Goal: Task Accomplishment & Management: Use online tool/utility

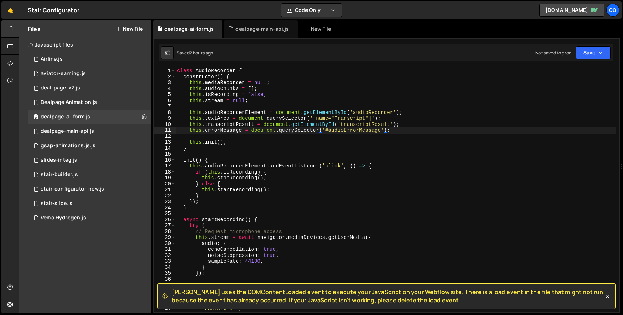
click at [184, 64] on div "[PERSON_NAME] uses the DOMContentLoaded event to execute your JavaScript on you…" at bounding box center [387, 176] width 468 height 276
click at [179, 69] on div "class AudioRecorder { constructor ( ) { this . mediaRecorder = null ; this . au…" at bounding box center [396, 196] width 441 height 256
type textarea "class AudioRecorder {"
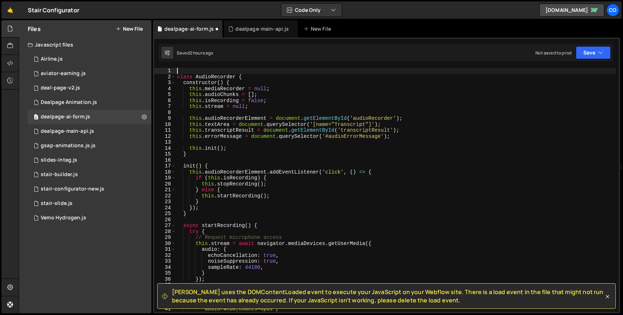
paste textarea "}"
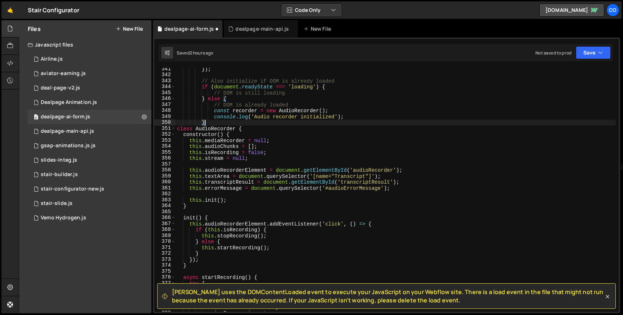
scroll to position [2032, 0]
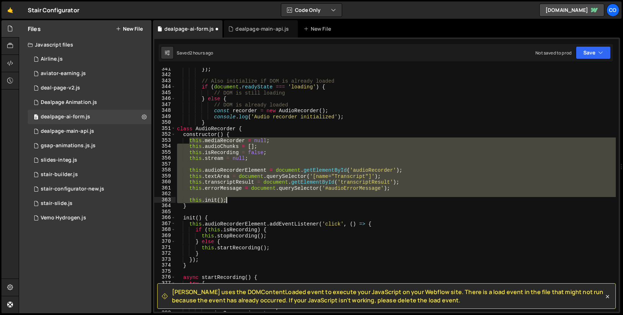
drag, startPoint x: 190, startPoint y: 142, endPoint x: 235, endPoint y: 198, distance: 71.2
click at [235, 198] on div "}) ; // Also initialize if DOM is already loaded if ( document . readyState ===…" at bounding box center [396, 194] width 441 height 256
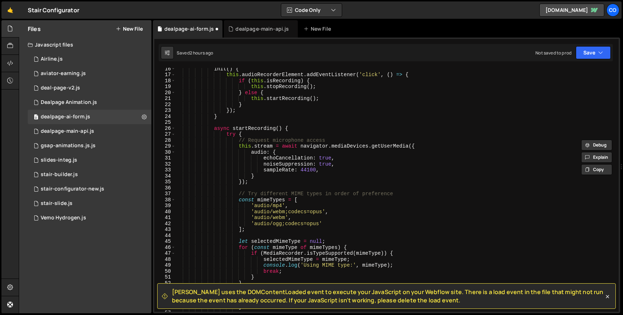
scroll to position [0, 0]
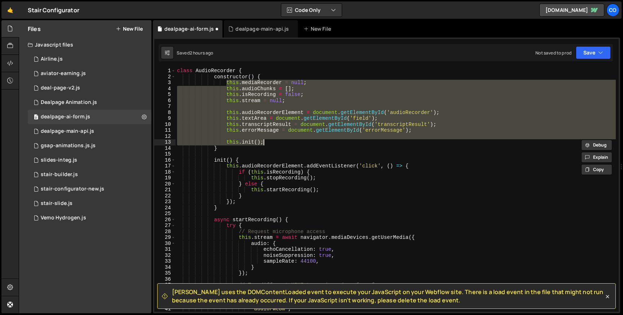
drag, startPoint x: 227, startPoint y: 82, endPoint x: 278, endPoint y: 140, distance: 77.0
click at [278, 140] on div "class AudioRecorder { constructor ( ) { this . mediaRecorder = null ; this . au…" at bounding box center [396, 196] width 441 height 256
paste textarea
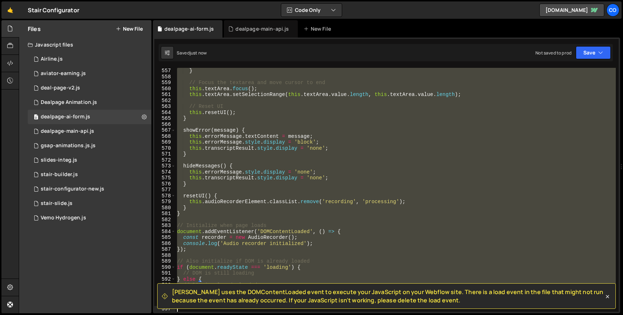
scroll to position [3310, 0]
drag, startPoint x: 178, startPoint y: 144, endPoint x: 221, endPoint y: 329, distance: 190.1
click at [221, 315] on html "Projects [GEOGRAPHIC_DATA] Blog Co Your current team is Codeflows Projects Your…" at bounding box center [311, 157] width 623 height 315
type textarea "}"
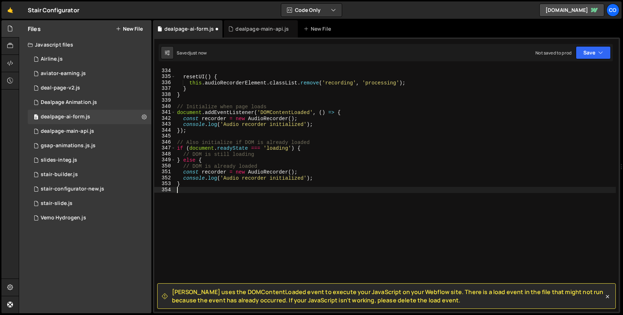
scroll to position [1982, 0]
click at [587, 57] on button "Save" at bounding box center [593, 52] width 35 height 13
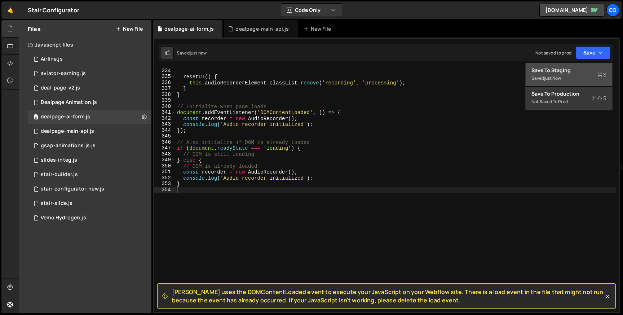
click at [552, 73] on div "Save to Staging S" at bounding box center [569, 70] width 75 height 7
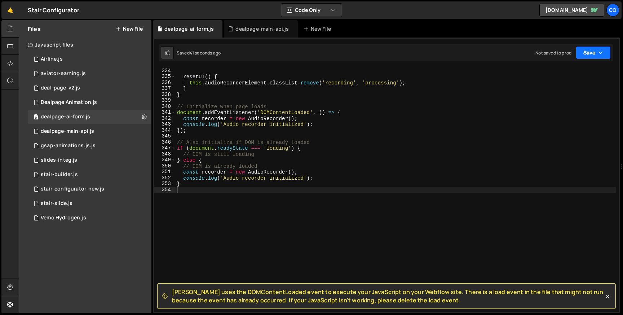
click at [600, 56] on icon "button" at bounding box center [601, 52] width 5 height 7
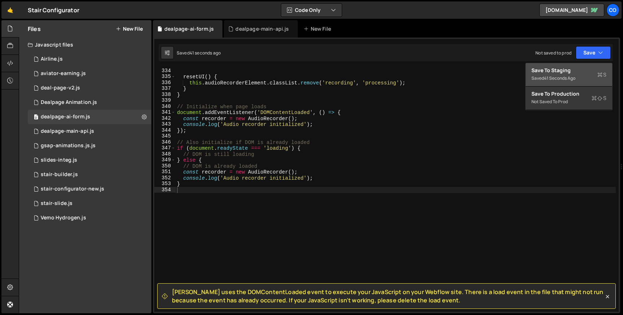
click at [562, 73] on div "Save to Staging S" at bounding box center [569, 70] width 75 height 7
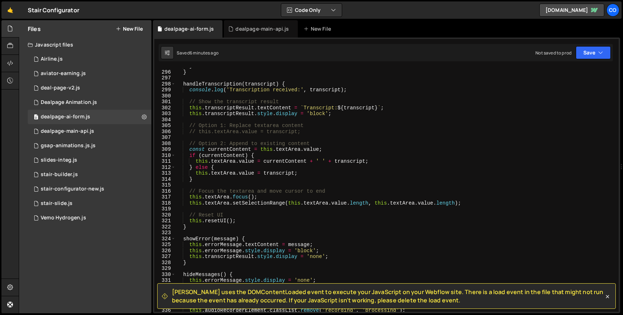
scroll to position [1754, 0]
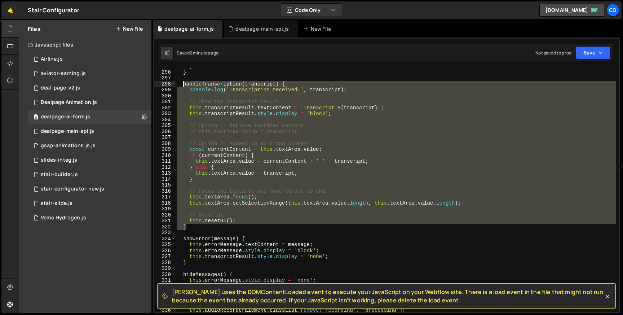
drag, startPoint x: 189, startPoint y: 227, endPoint x: 183, endPoint y: 85, distance: 141.6
click at [183, 85] on div "} } handleTranscription ( transcript ) { console . log ( 'Transcription receive…" at bounding box center [396, 191] width 441 height 256
paste textarea "}"
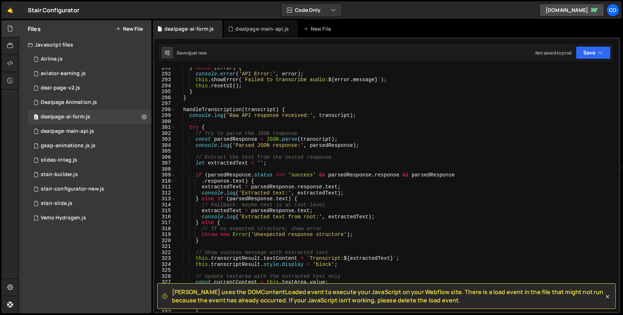
scroll to position [1719, 0]
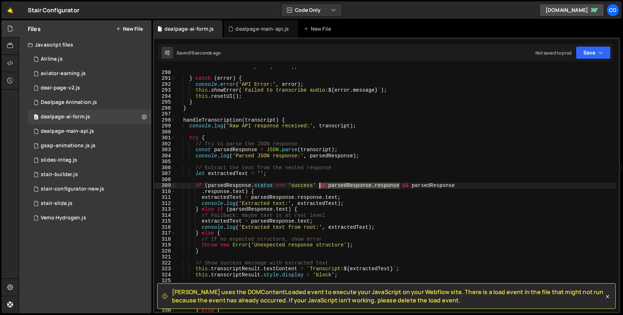
drag, startPoint x: 400, startPoint y: 185, endPoint x: 320, endPoint y: 184, distance: 80.8
click at [320, 184] on div "this . handleTranscription ( result ) ; } catch ( error ) { console . error ( '…" at bounding box center [396, 191] width 441 height 256
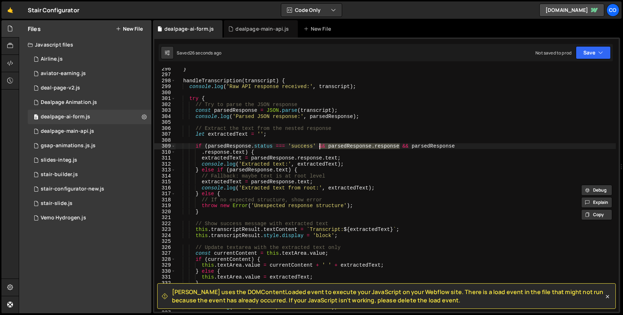
scroll to position [1758, 0]
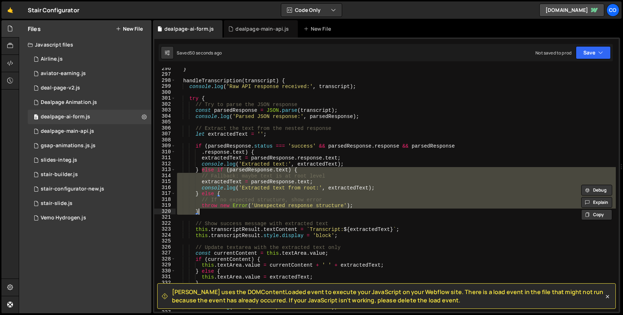
drag, startPoint x: 203, startPoint y: 171, endPoint x: 202, endPoint y: 209, distance: 37.5
click at [202, 209] on div "} handleTranscription ( transcript ) { console . log ( 'Raw API response receiv…" at bounding box center [396, 194] width 441 height 256
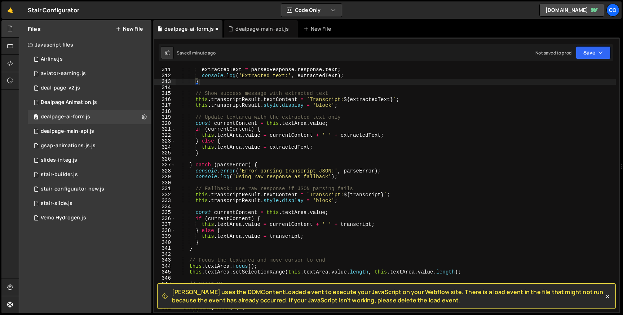
scroll to position [1854, 0]
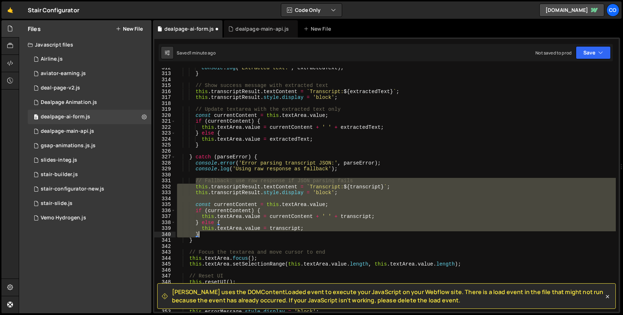
drag, startPoint x: 197, startPoint y: 182, endPoint x: 311, endPoint y: 236, distance: 126.7
click at [311, 236] on div "console . log ( 'Extracted text:' , extractedText ) ; } // Show success message…" at bounding box center [396, 193] width 441 height 256
click at [311, 236] on div "console . log ( 'Extracted text:' , extractedText ) ; } // Show success message…" at bounding box center [396, 190] width 441 height 244
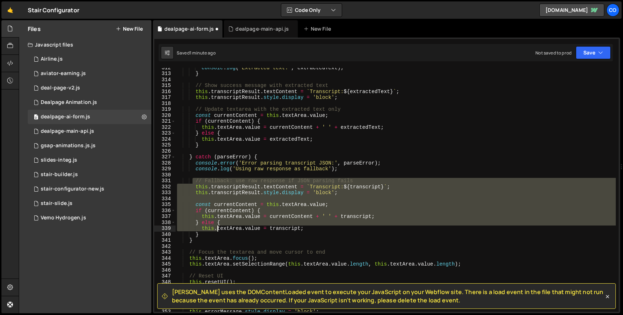
drag, startPoint x: 194, startPoint y: 181, endPoint x: 217, endPoint y: 232, distance: 56.5
click at [217, 232] on div "console . log ( 'Extracted text:' , extractedText ) ; } // Show success message…" at bounding box center [396, 193] width 441 height 256
type textarea "this.textArea.value = transcript; }"
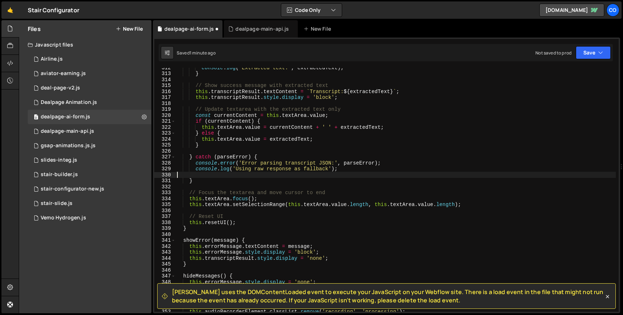
type textarea "console.log('Using raw response as fallback');"
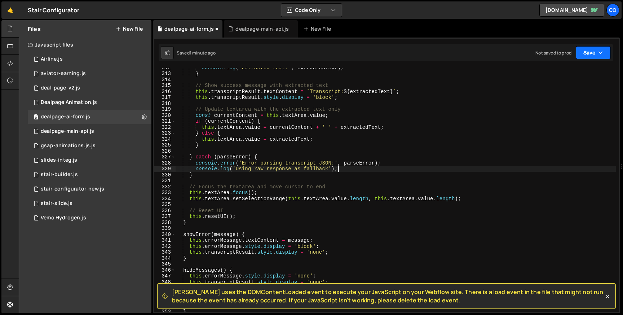
click at [583, 56] on button "Save" at bounding box center [593, 52] width 35 height 13
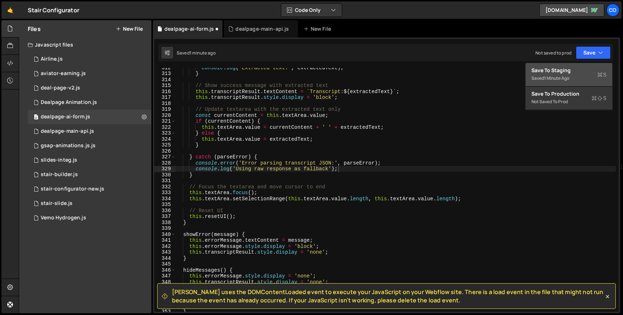
click at [544, 79] on div "Saved 1 minute ago" at bounding box center [569, 78] width 75 height 9
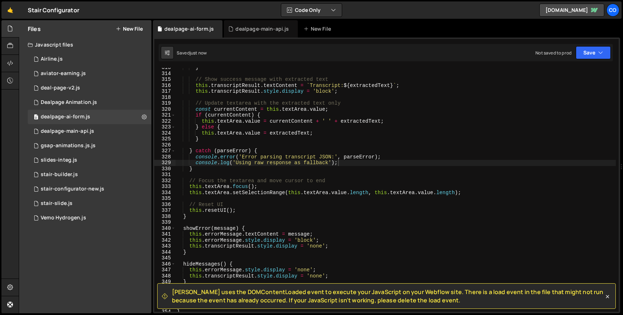
scroll to position [1870, 0]
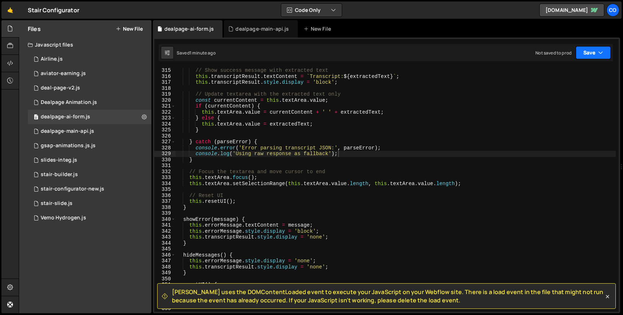
click at [578, 57] on button "Save" at bounding box center [593, 52] width 35 height 13
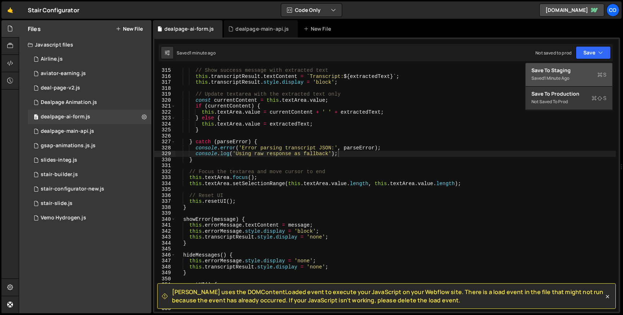
click at [572, 73] on div "Save to Staging S" at bounding box center [569, 70] width 75 height 7
